Goal: Information Seeking & Learning: Learn about a topic

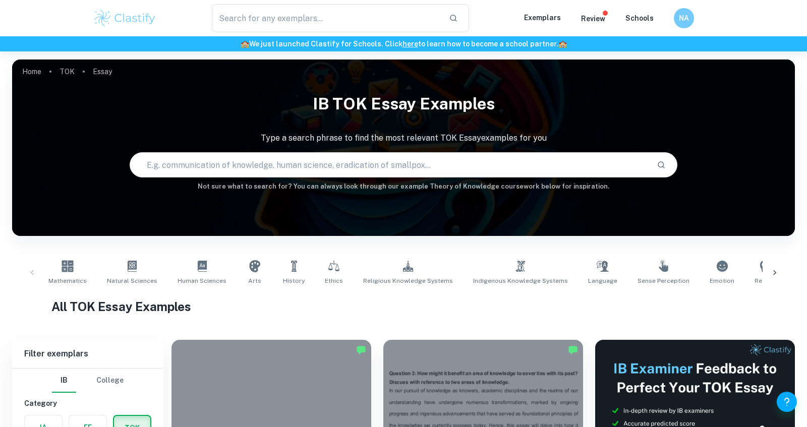
scroll to position [284, 0]
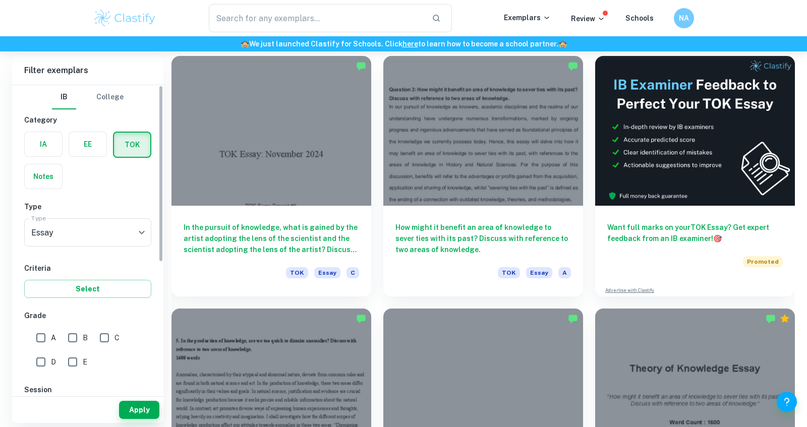
click at [43, 340] on input "A" at bounding box center [41, 338] width 20 height 20
checkbox input "true"
click at [142, 411] on button "Apply" at bounding box center [139, 410] width 40 height 18
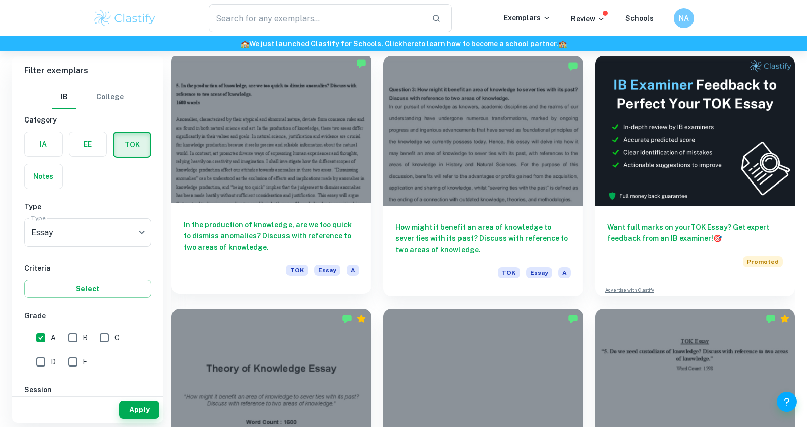
click at [335, 181] on div at bounding box center [271, 128] width 200 height 150
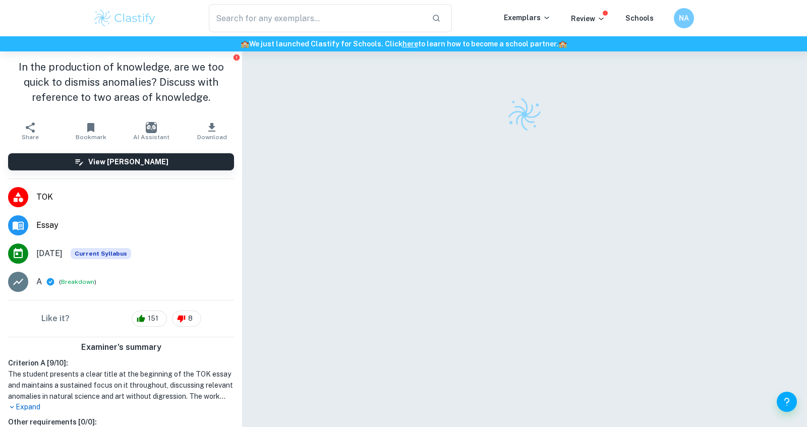
scroll to position [71, 0]
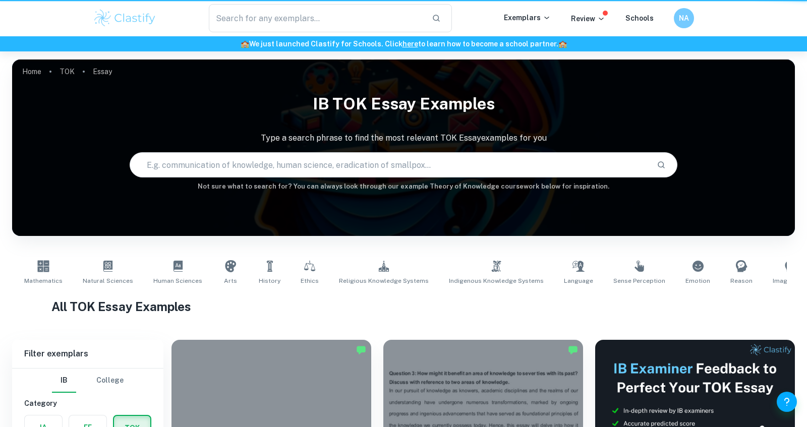
scroll to position [284, 0]
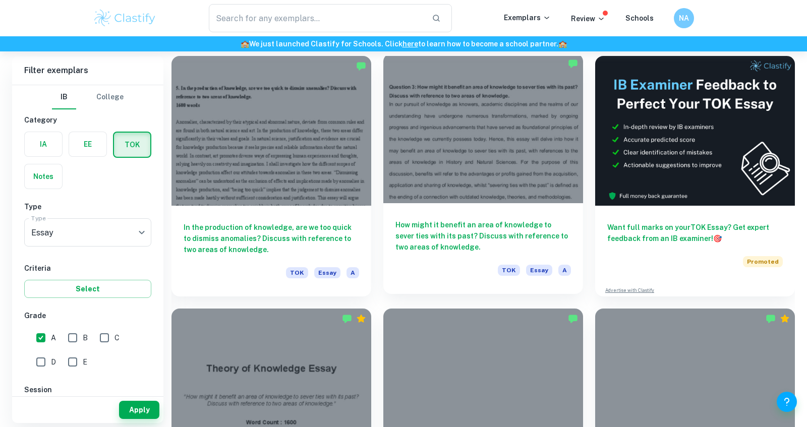
click at [529, 204] on div "How might it benefit an area of knowledge to sever ties with its past? Discuss …" at bounding box center [483, 248] width 200 height 91
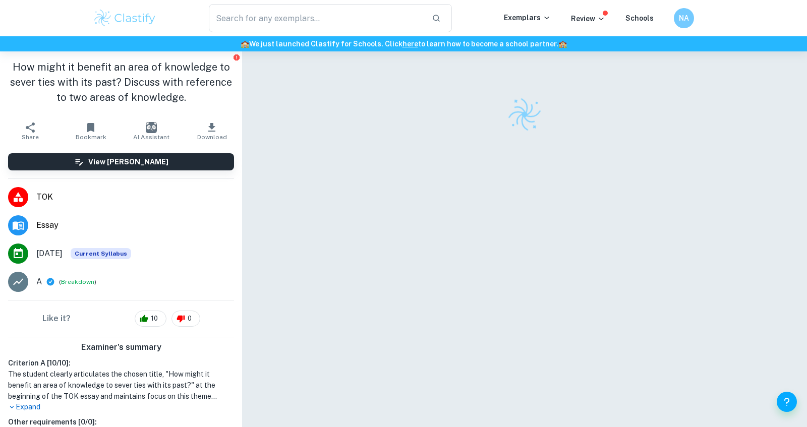
scroll to position [62, 0]
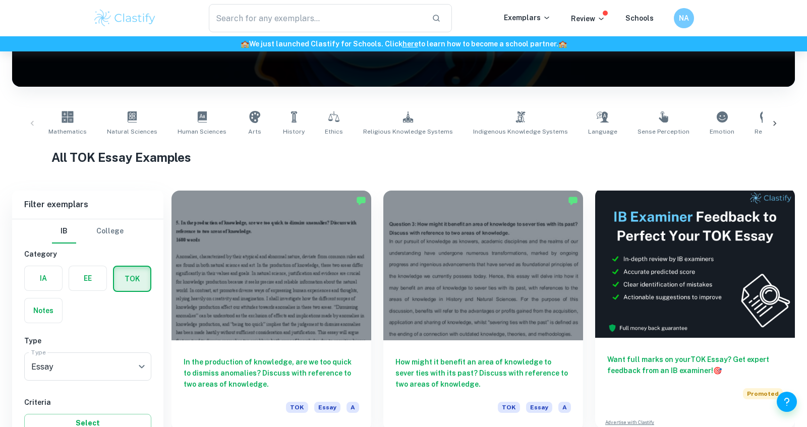
scroll to position [436, 0]
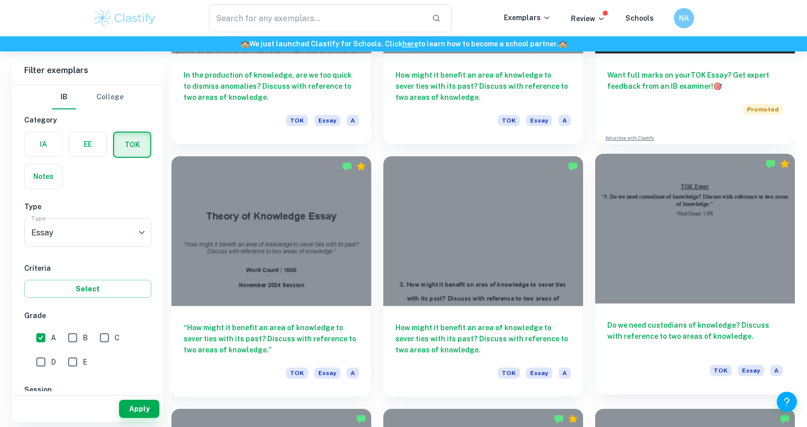
click at [661, 262] on div at bounding box center [695, 229] width 200 height 150
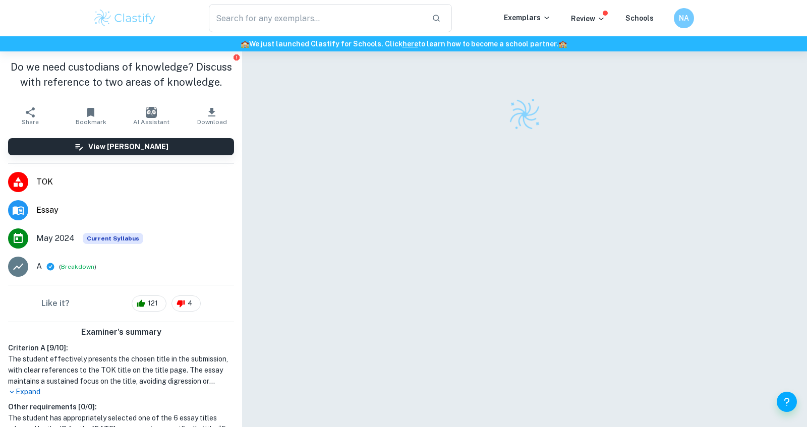
scroll to position [49, 0]
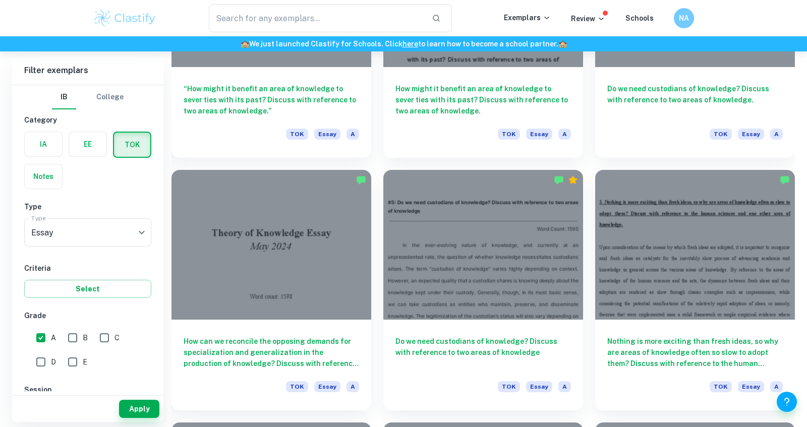
scroll to position [786, 0]
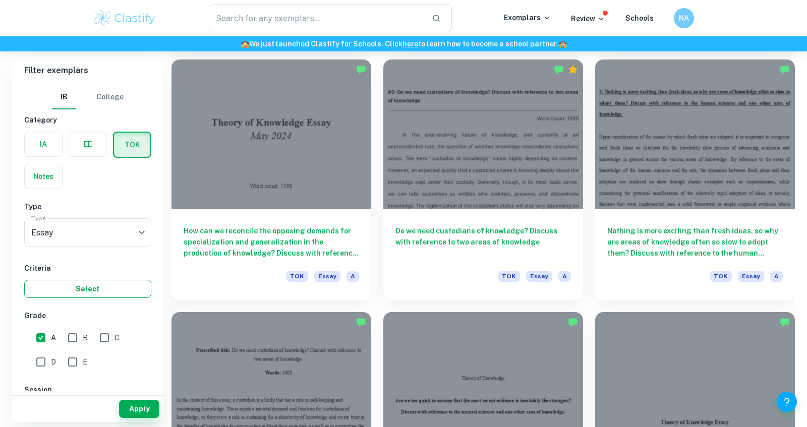
click at [451, 280] on div "TOK Essay A" at bounding box center [482, 279] width 175 height 17
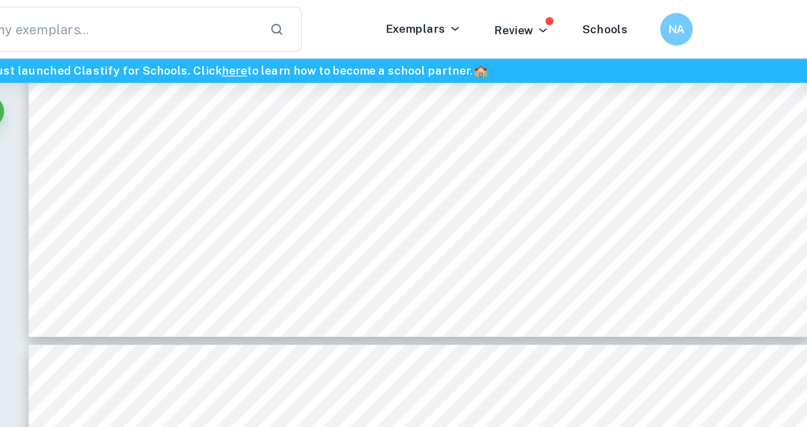
scroll to position [2985, 0]
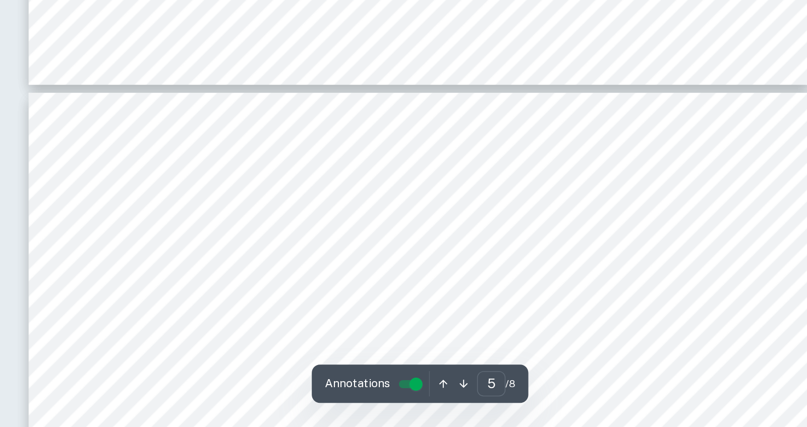
type input "6"
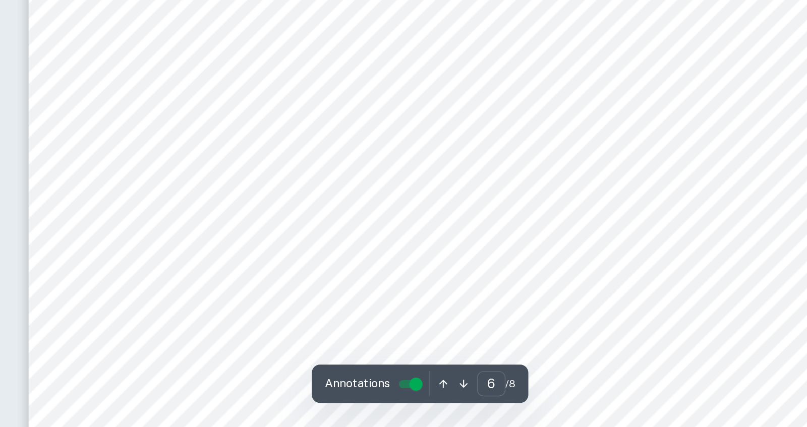
scroll to position [3217, 0]
